Goal: Task Accomplishment & Management: Complete application form

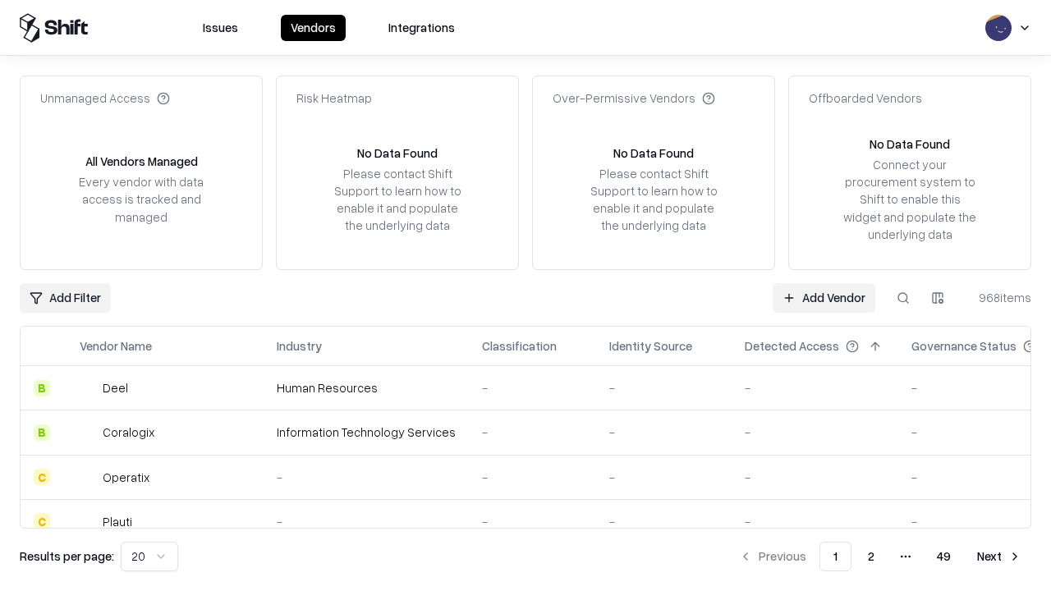
click at [823, 297] on link "Add Vendor" at bounding box center [823, 298] width 103 height 30
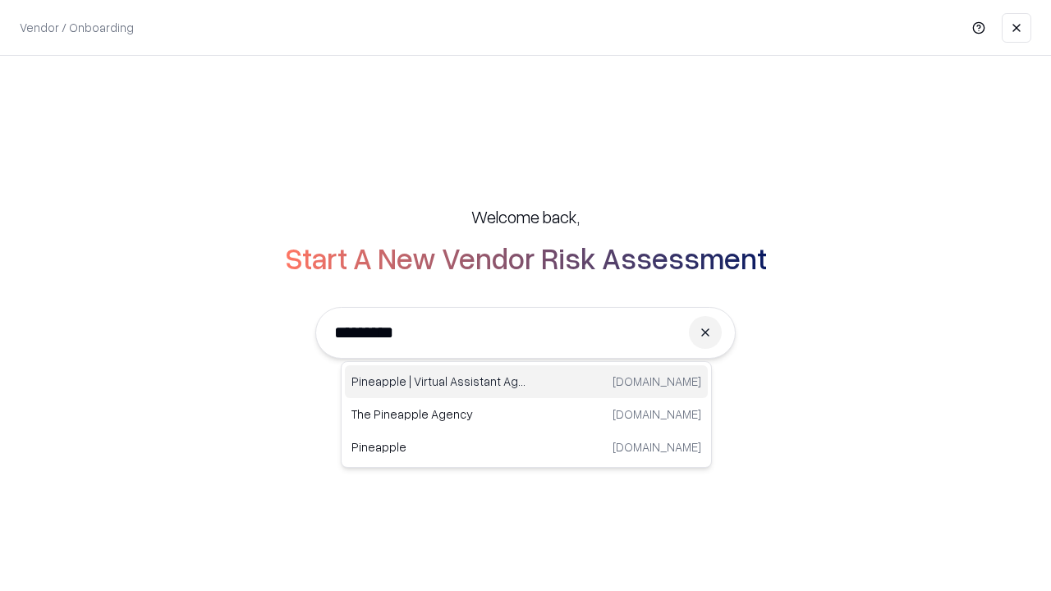
click at [526, 382] on div "Pineapple | Virtual Assistant Agency trypineapple.com" at bounding box center [526, 381] width 363 height 33
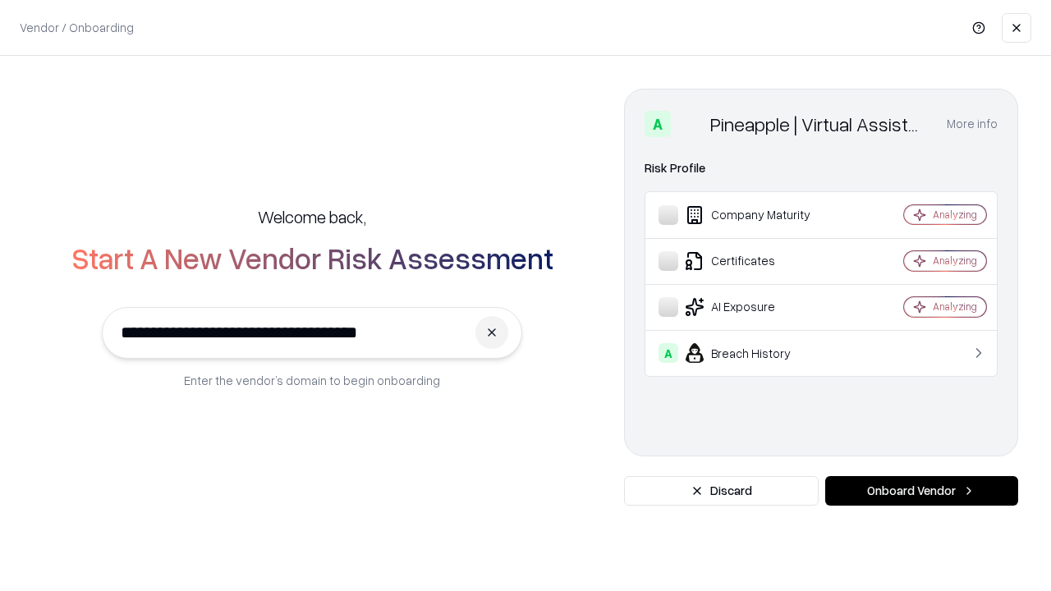
type input "**********"
click at [921, 491] on button "Onboard Vendor" at bounding box center [921, 491] width 193 height 30
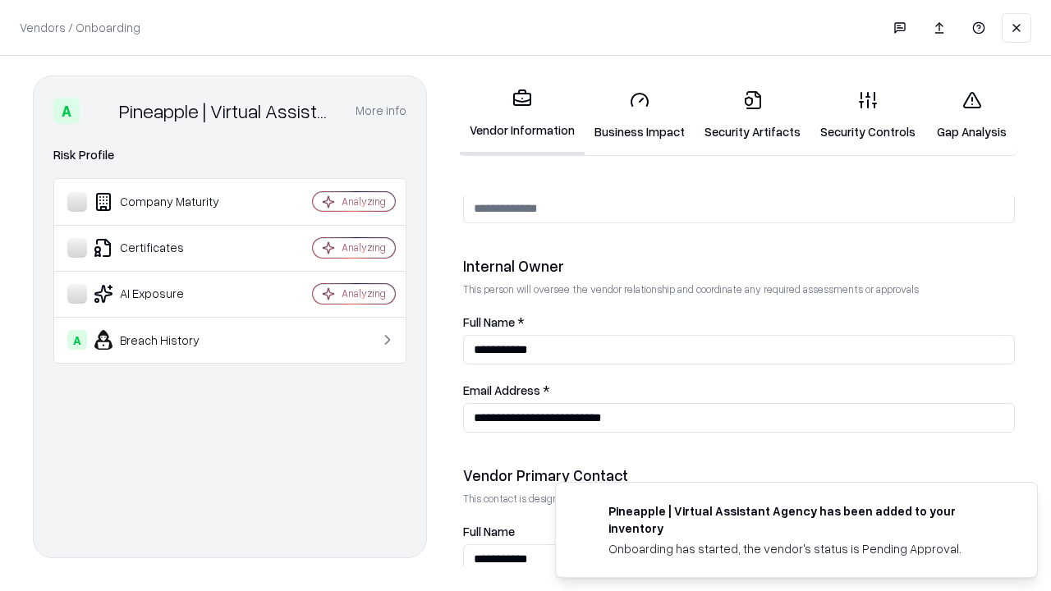
scroll to position [850, 0]
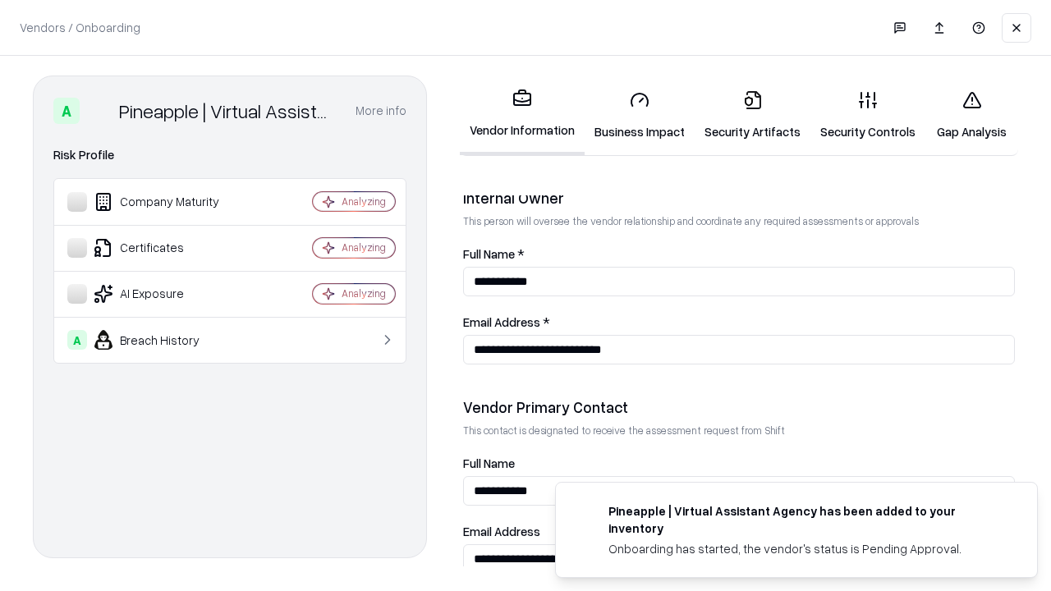
click at [639, 115] on link "Business Impact" at bounding box center [639, 115] width 110 height 76
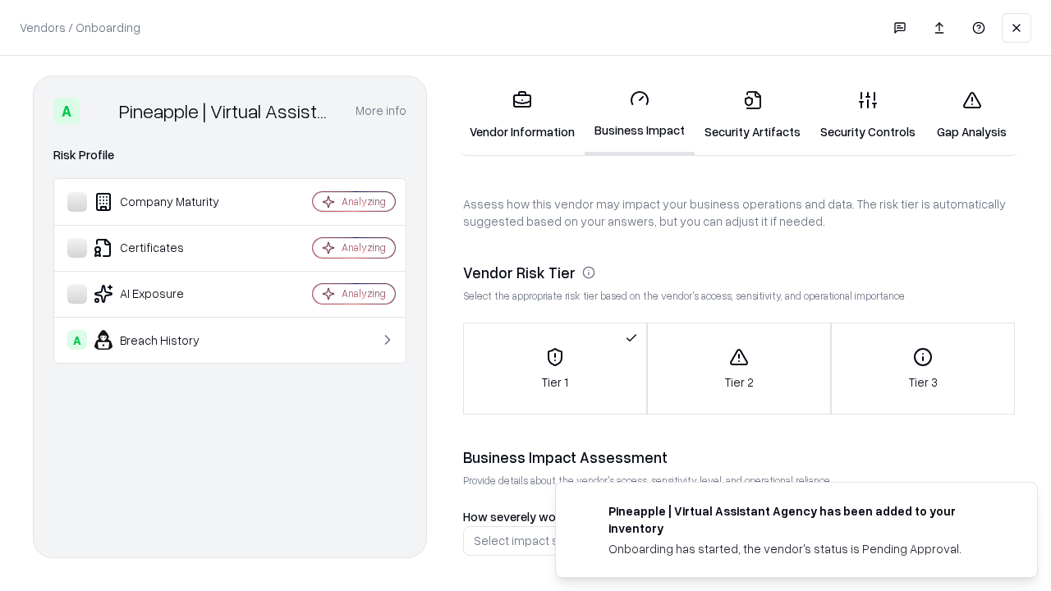
click at [752, 115] on link "Security Artifacts" at bounding box center [752, 115] width 116 height 76
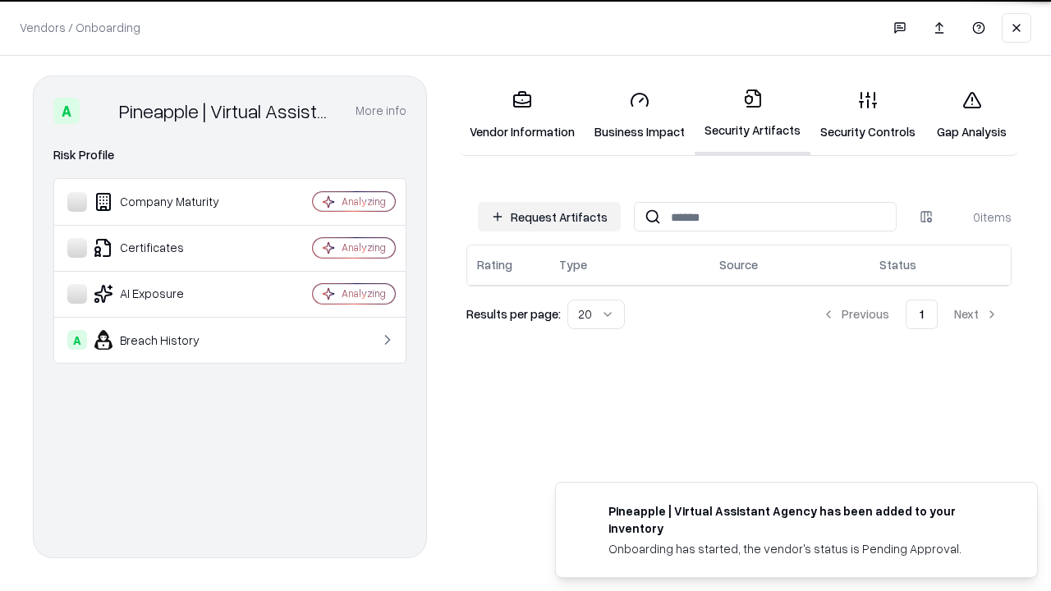
click at [549, 217] on button "Request Artifacts" at bounding box center [549, 217] width 143 height 30
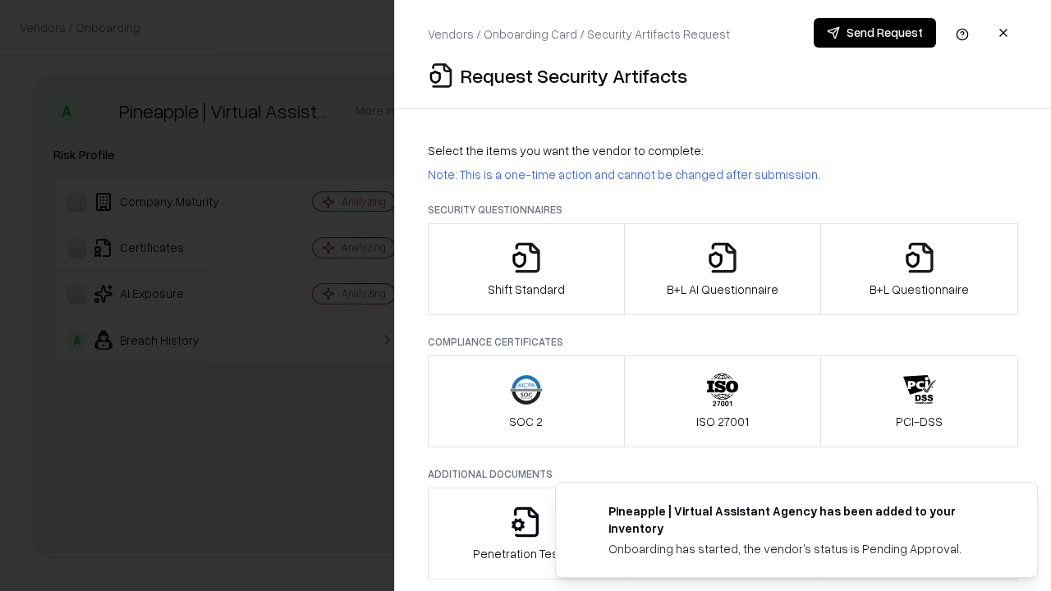
click at [525, 269] on icon "button" at bounding box center [526, 257] width 33 height 33
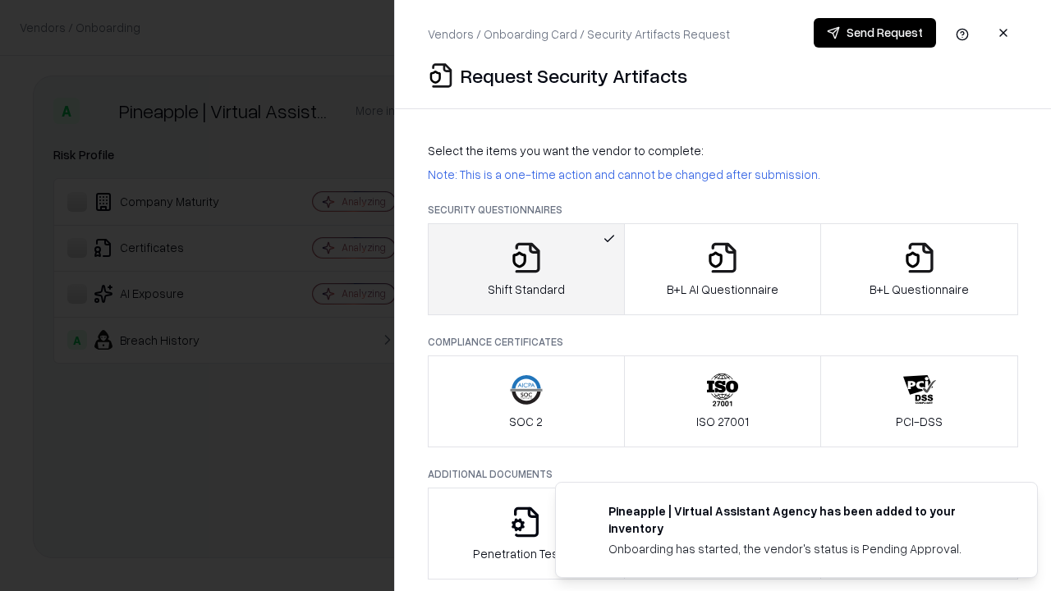
click at [874, 33] on button "Send Request" at bounding box center [874, 33] width 122 height 30
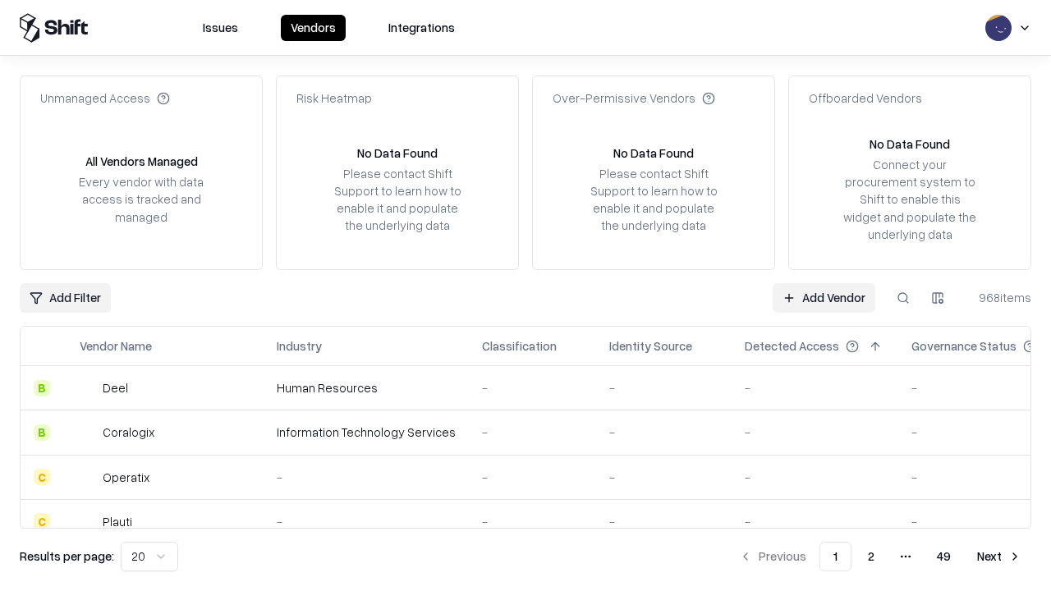
click at [903, 297] on button at bounding box center [903, 298] width 30 height 30
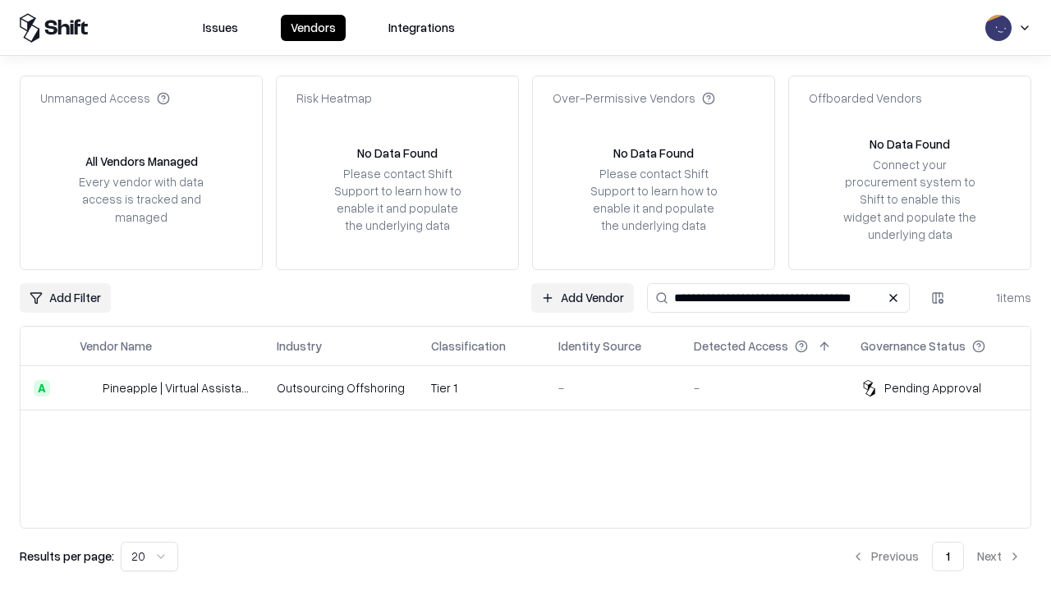
type input "**********"
click at [535, 387] on td "Tier 1" at bounding box center [481, 388] width 127 height 44
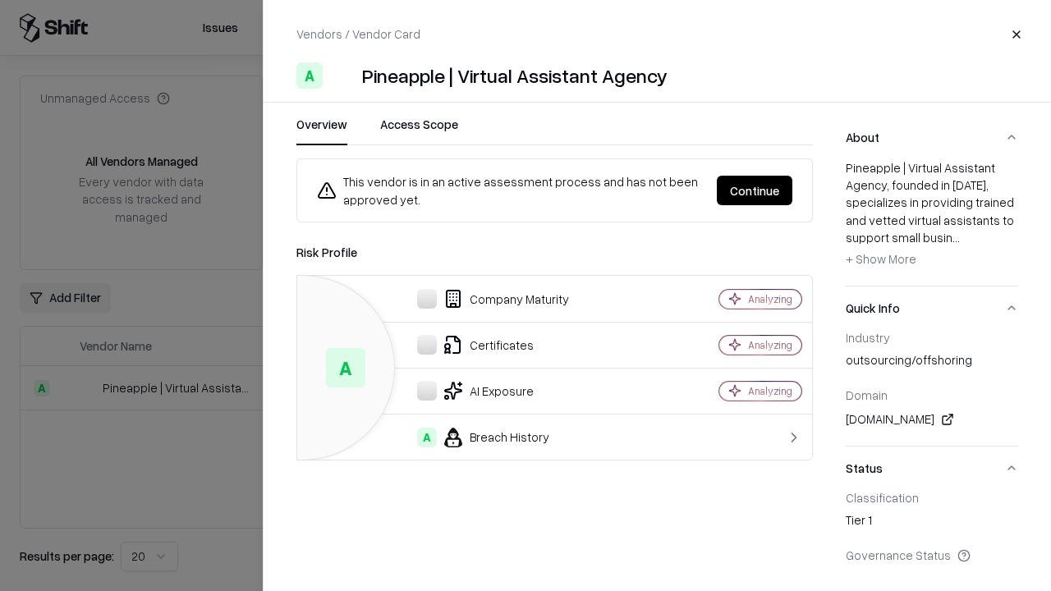
click at [754, 190] on button "Continue" at bounding box center [755, 191] width 76 height 30
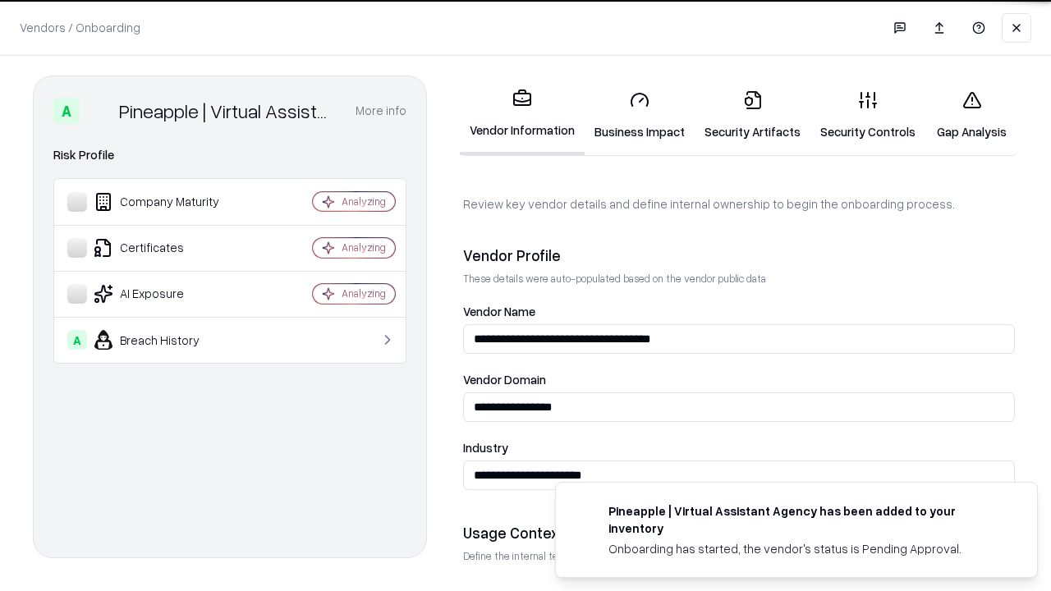
click at [752, 115] on link "Security Artifacts" at bounding box center [752, 115] width 116 height 76
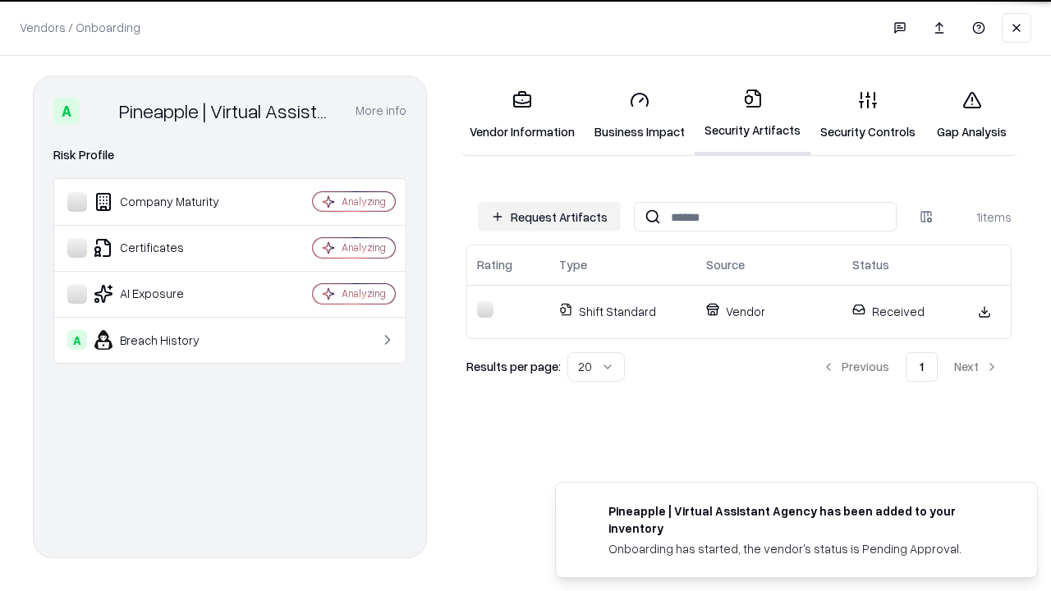
click at [971, 115] on link "Gap Analysis" at bounding box center [971, 115] width 93 height 76
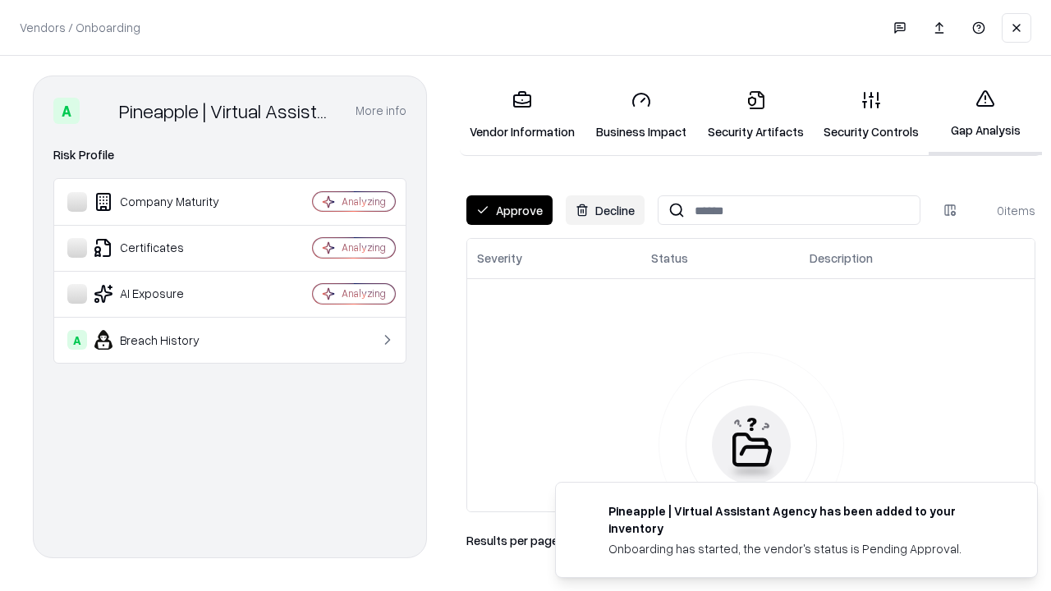
click at [509, 210] on button "Approve" at bounding box center [509, 210] width 86 height 30
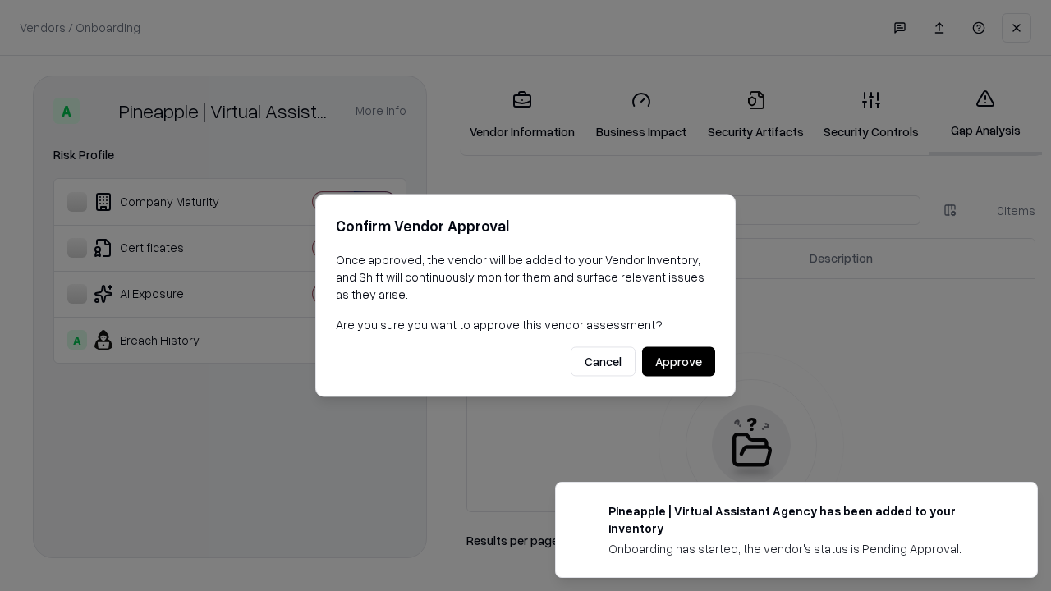
click at [678, 361] on button "Approve" at bounding box center [678, 362] width 73 height 30
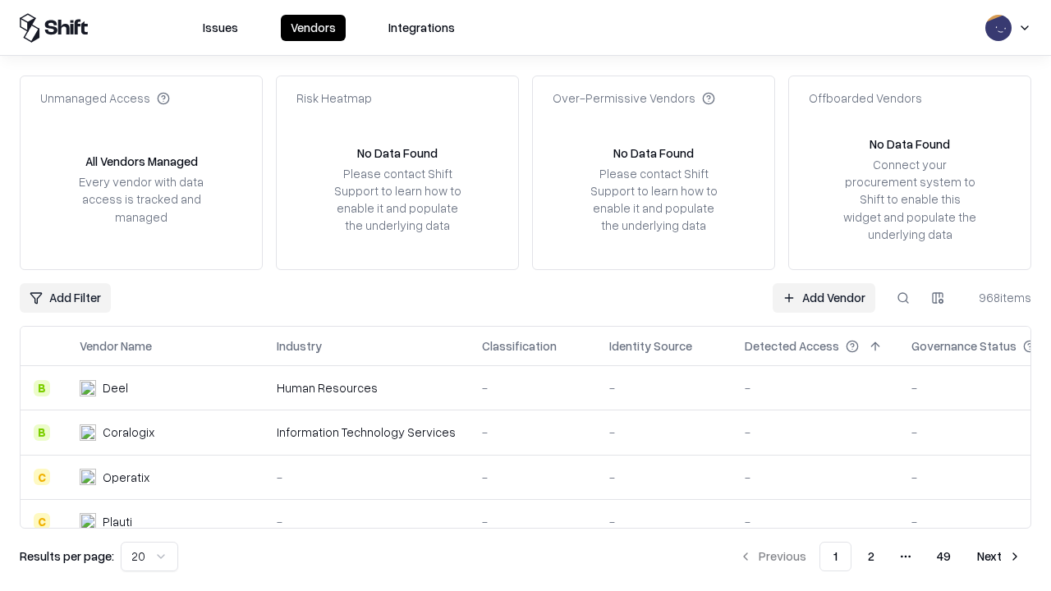
type input "**********"
click at [823, 297] on link "Add Vendor" at bounding box center [823, 298] width 103 height 30
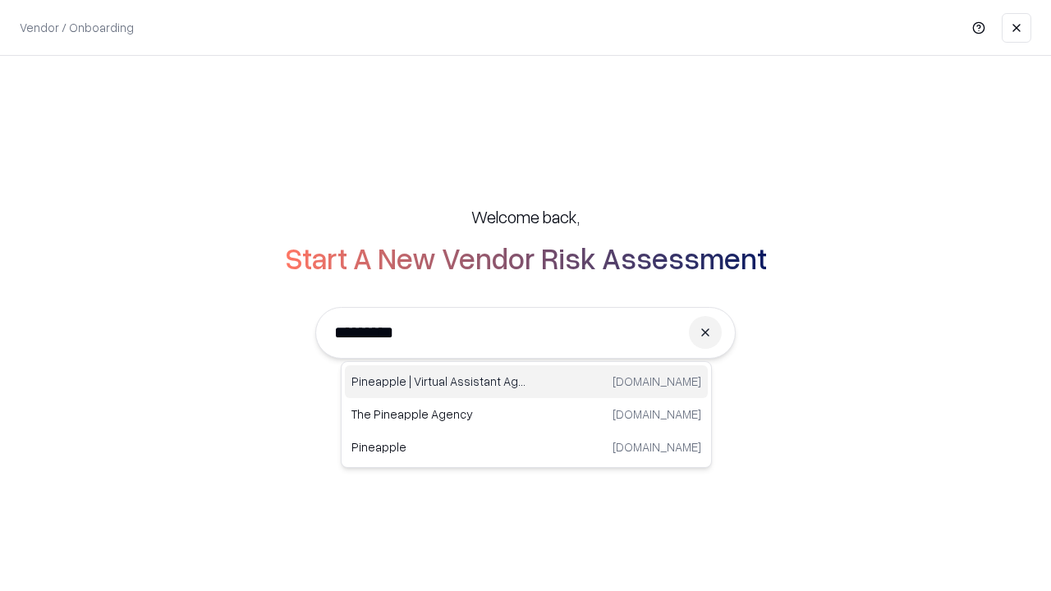
click at [526, 382] on div "Pineapple | Virtual Assistant Agency [DOMAIN_NAME]" at bounding box center [526, 381] width 363 height 33
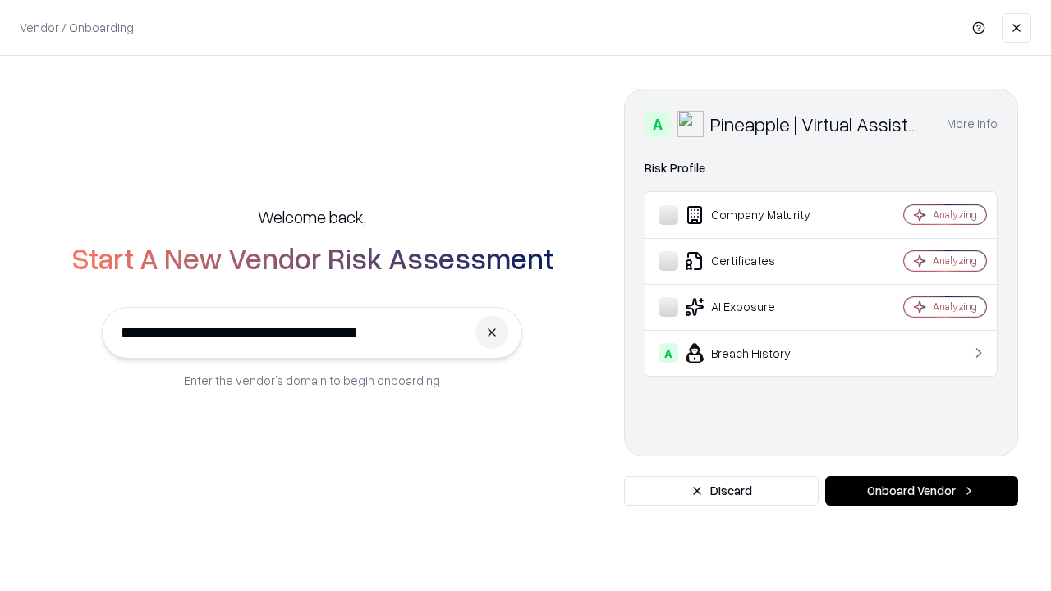
type input "**********"
click at [921, 491] on button "Onboard Vendor" at bounding box center [921, 491] width 193 height 30
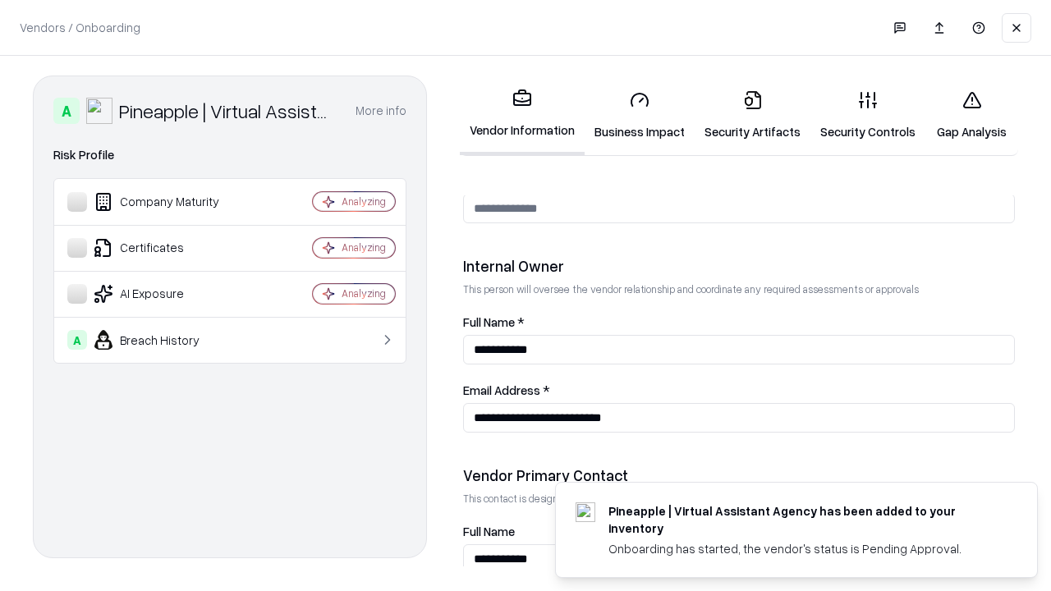
scroll to position [850, 0]
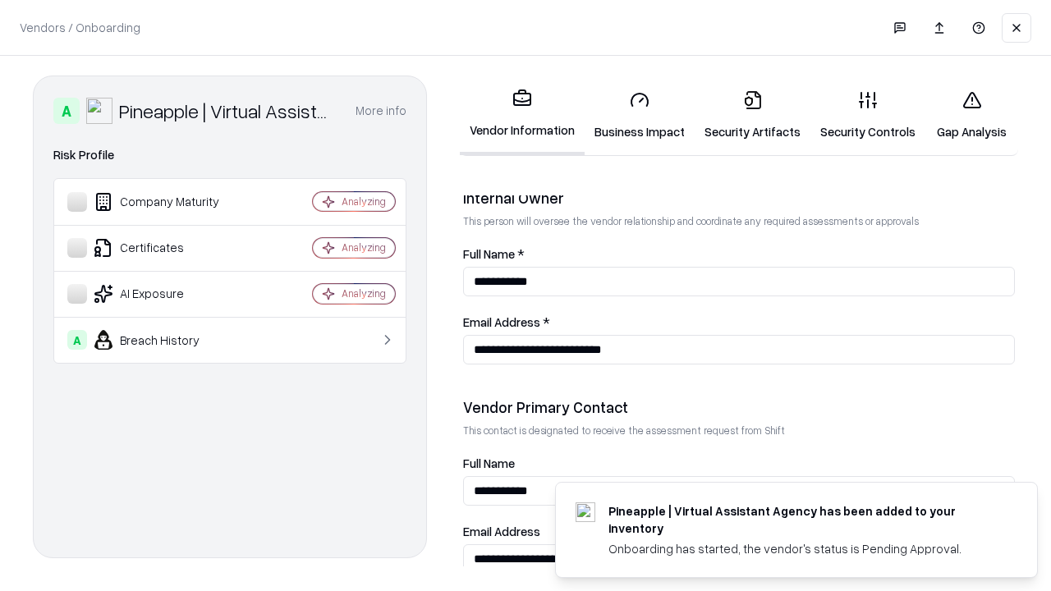
click at [971, 115] on link "Gap Analysis" at bounding box center [971, 115] width 93 height 76
